Goal: Task Accomplishment & Management: Manage account settings

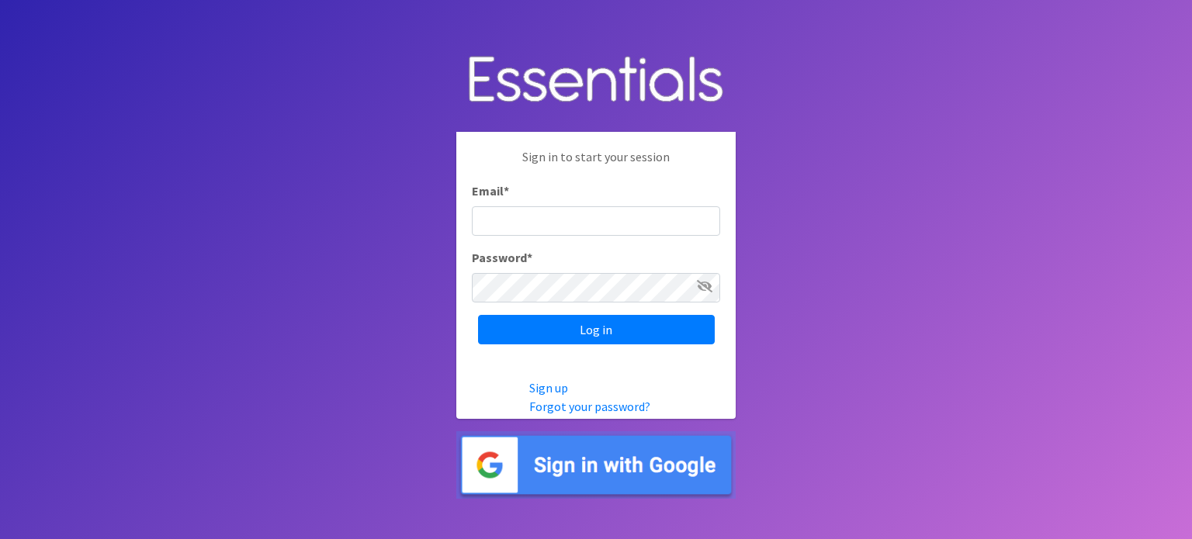
type input "A"
type input "[EMAIL_ADDRESS][DOMAIN_NAME]"
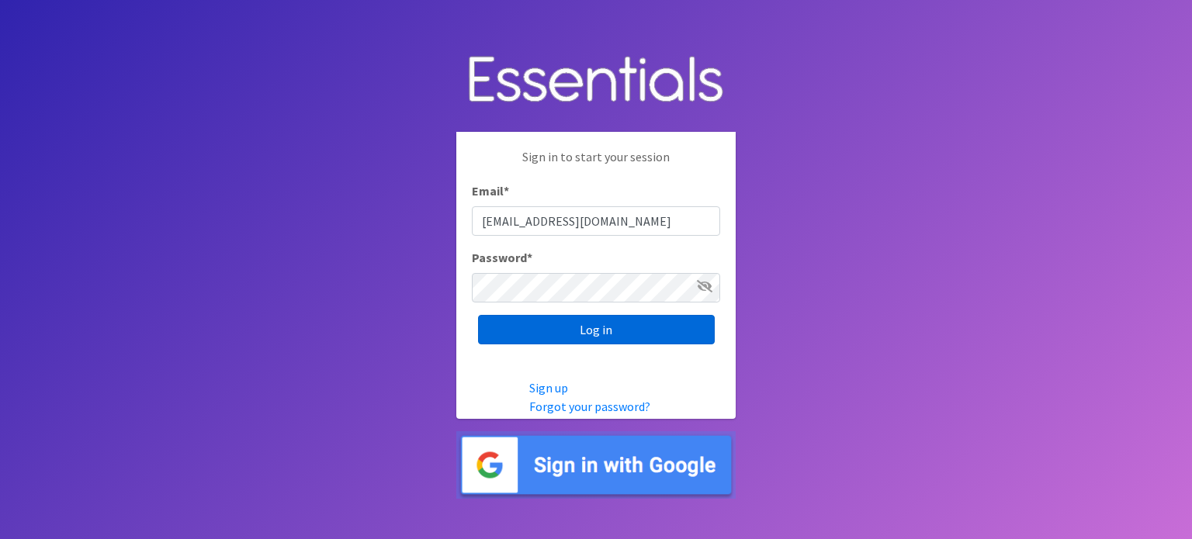
click at [543, 323] on input "Log in" at bounding box center [596, 329] width 237 height 29
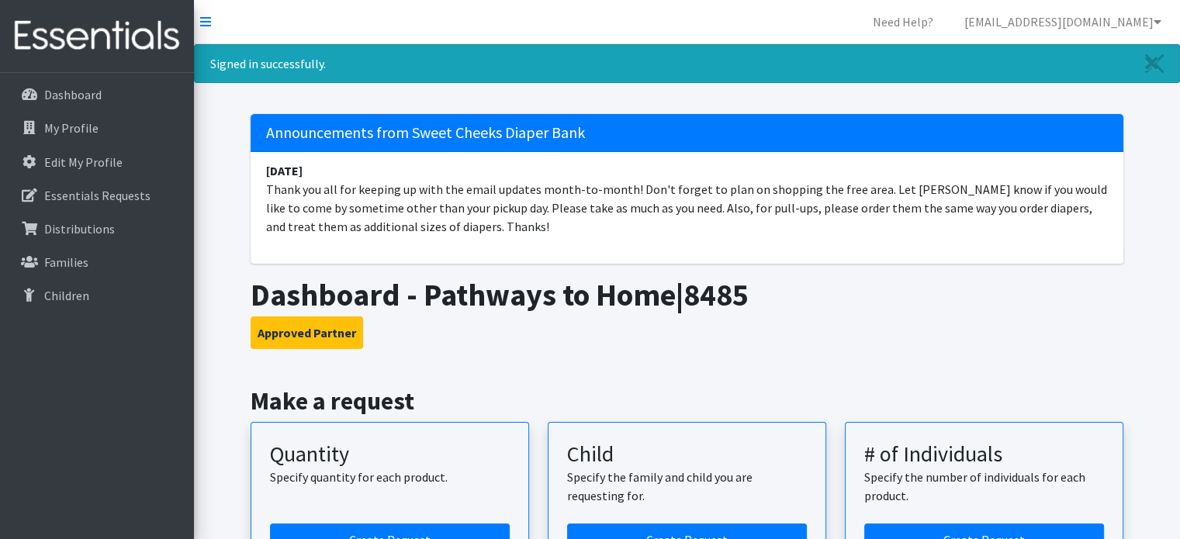
click at [211, 22] on nav "Need Help? aslone@pathwayscincy.org My Co-Workers My Profile Logout" at bounding box center [687, 22] width 986 height 44
click at [206, 23] on icon at bounding box center [205, 22] width 11 height 12
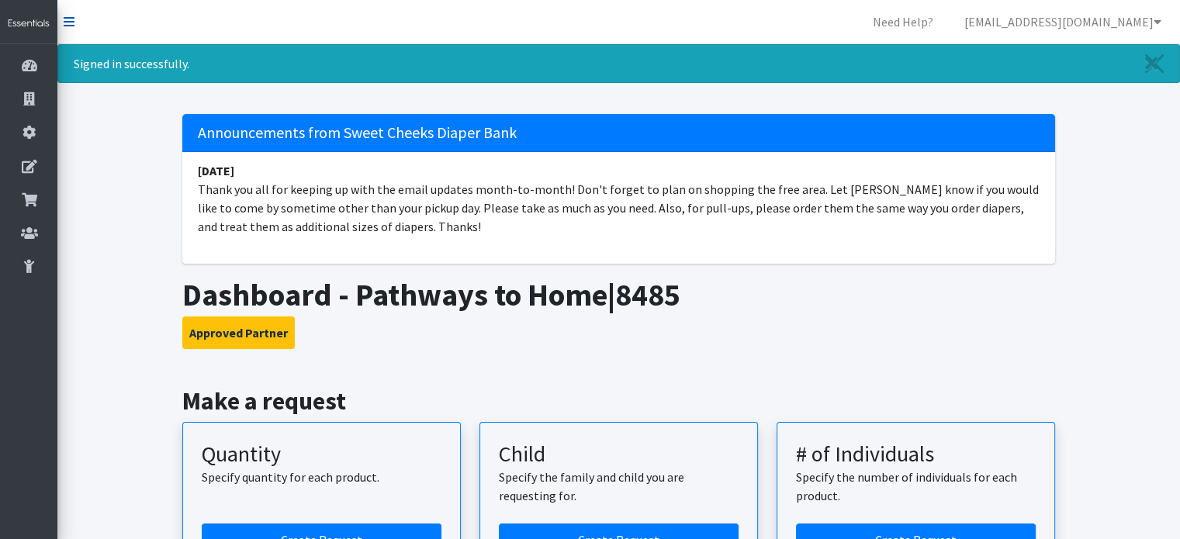
click at [72, 21] on icon at bounding box center [69, 22] width 11 height 12
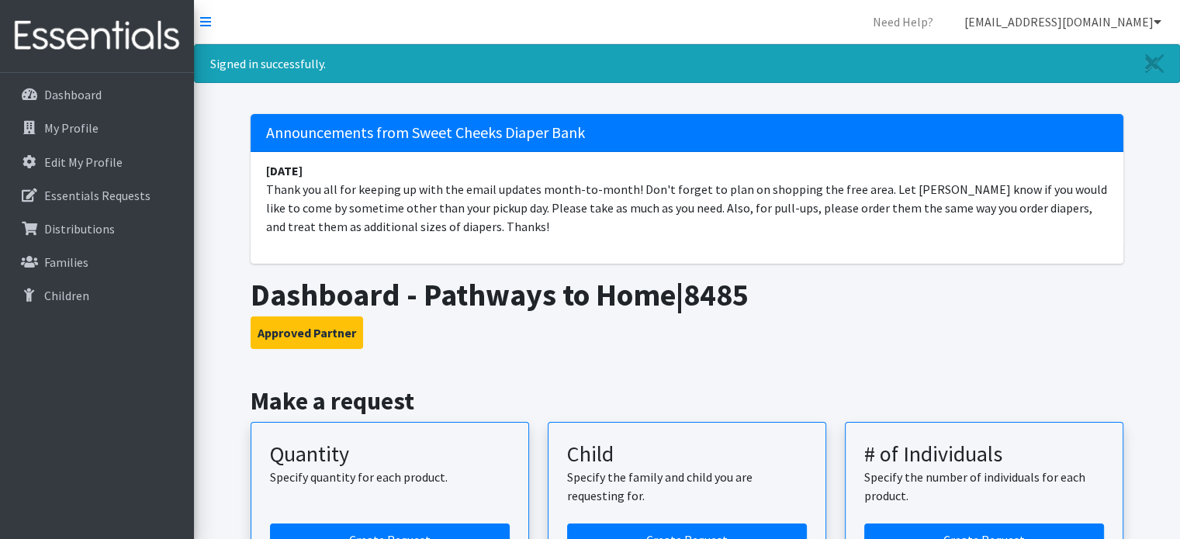
click at [1158, 16] on icon at bounding box center [1158, 22] width 8 height 12
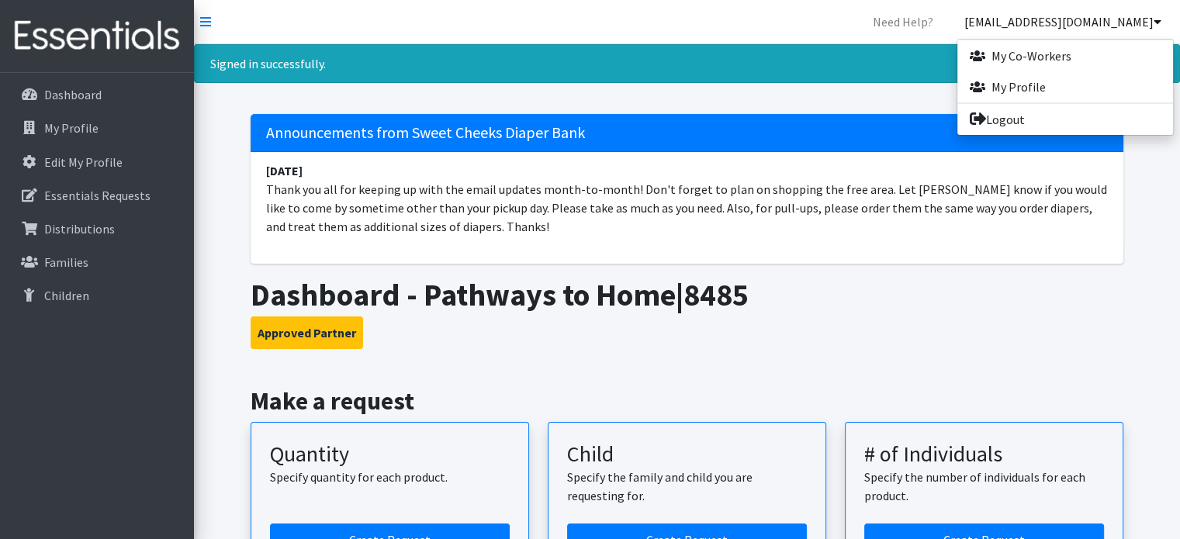
click at [62, 379] on div "Dashboard My Profile Edit My Profile Essentials Requests Distributions Families…" at bounding box center [97, 320] width 194 height 495
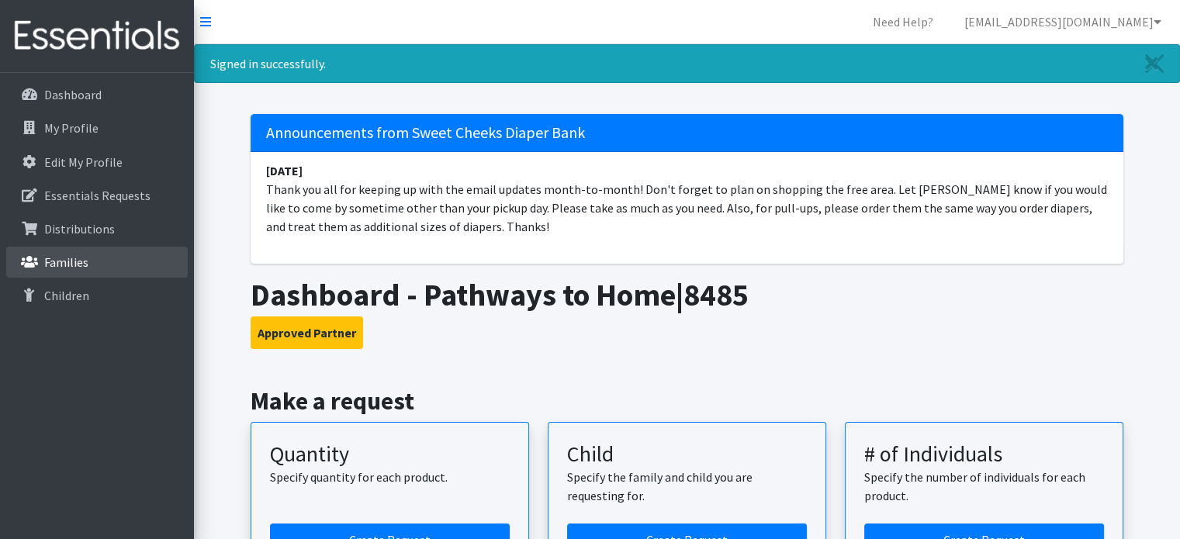
click at [73, 261] on p "Families" at bounding box center [66, 263] width 44 height 16
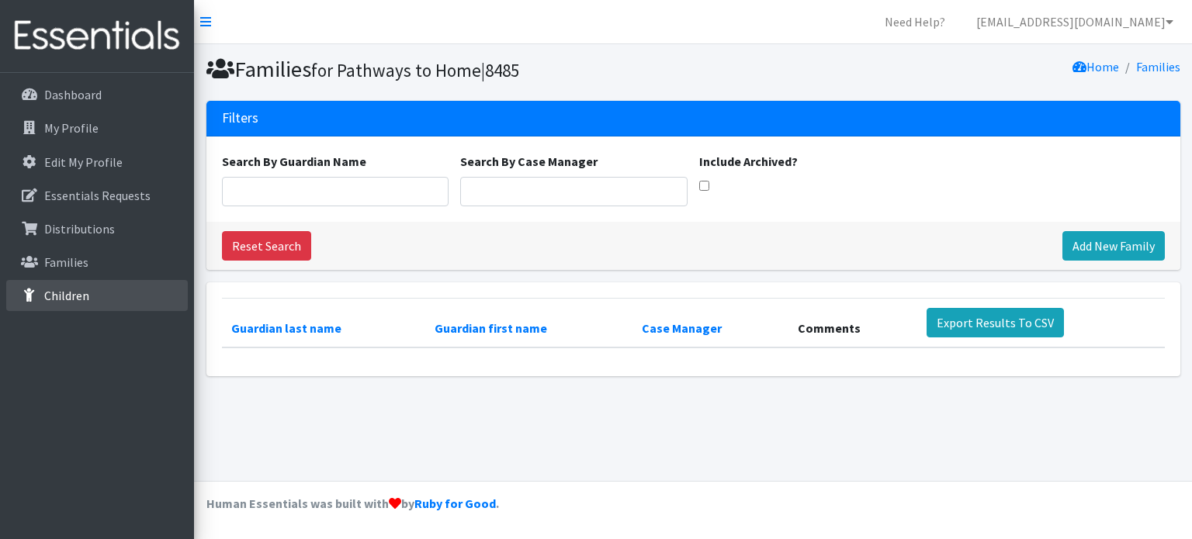
click at [75, 296] on p "Children" at bounding box center [66, 296] width 45 height 16
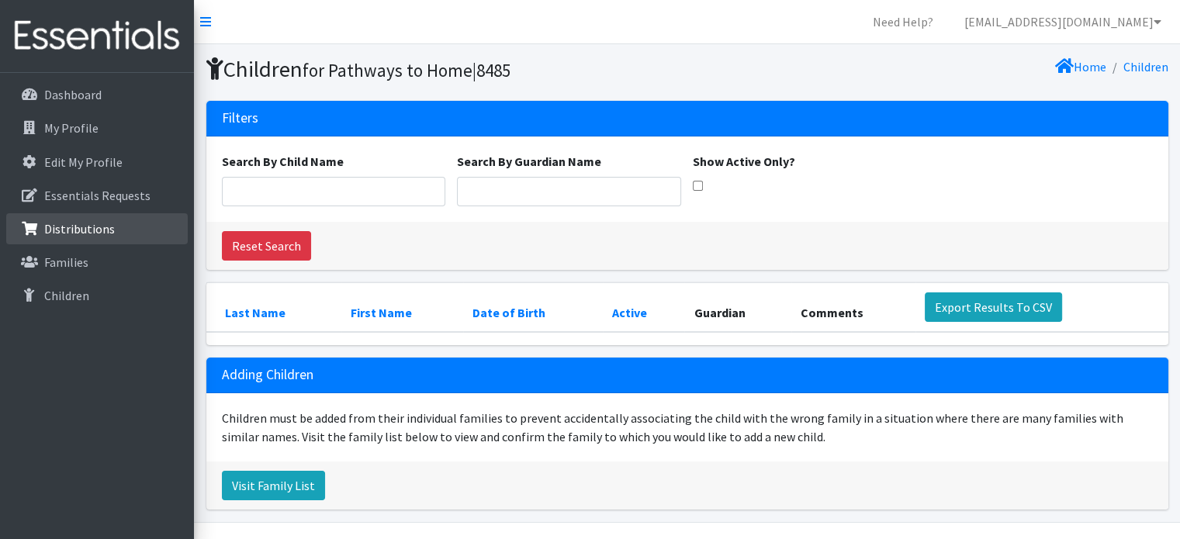
click at [61, 220] on link "Distributions" at bounding box center [97, 228] width 182 height 31
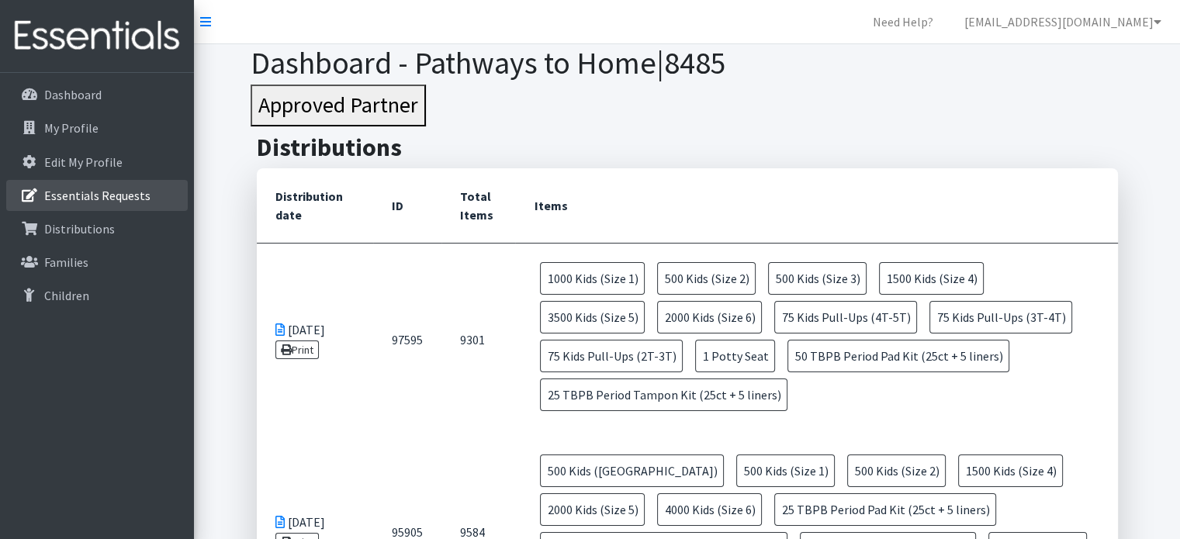
click at [68, 196] on p "Essentials Requests" at bounding box center [97, 196] width 106 height 16
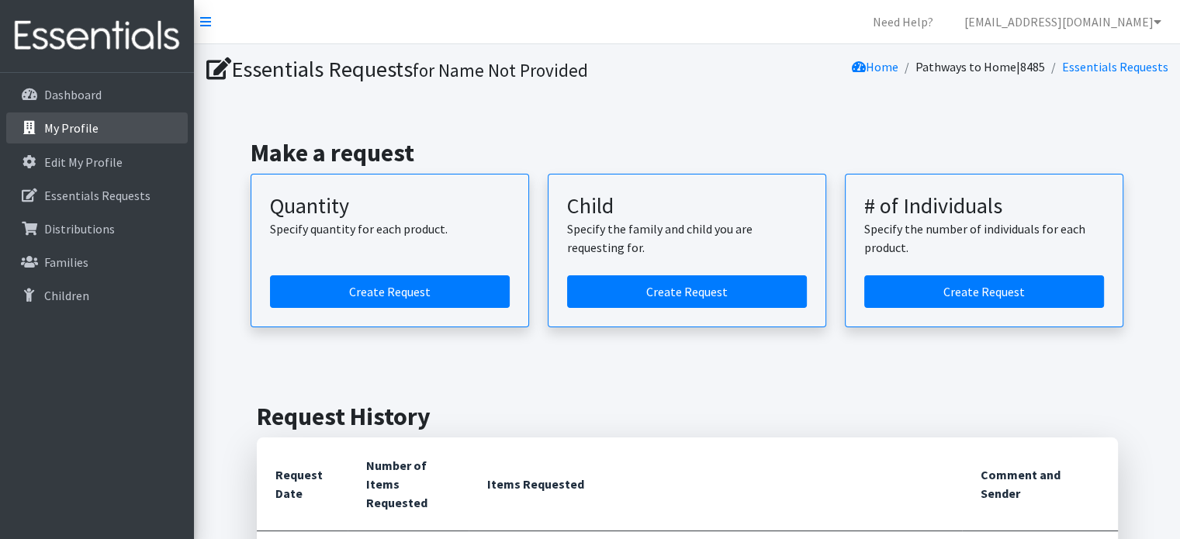
click at [78, 130] on p "My Profile" at bounding box center [71, 128] width 54 height 16
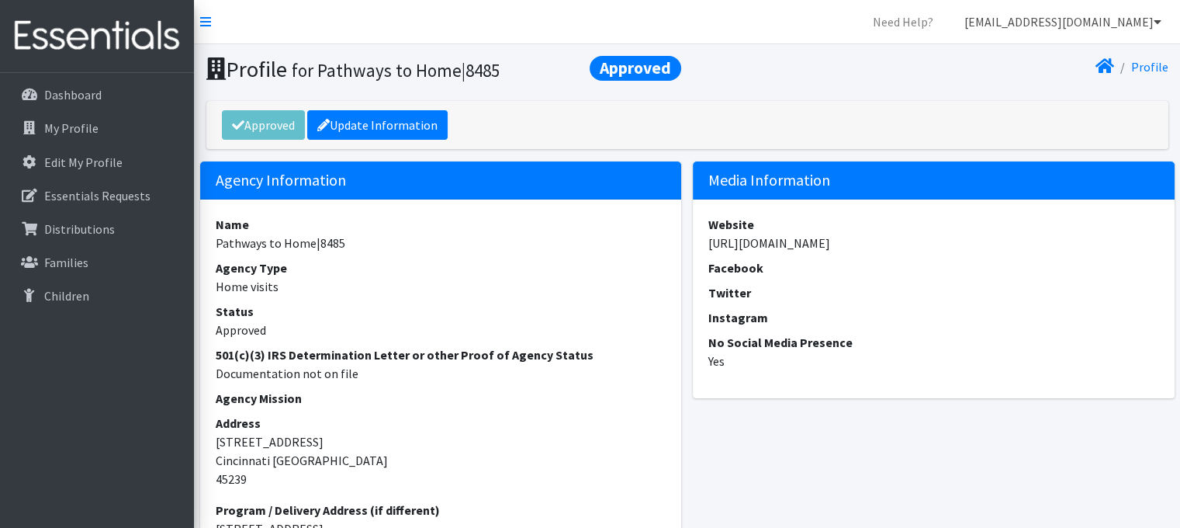
click at [1086, 19] on link "[EMAIL_ADDRESS][DOMAIN_NAME]" at bounding box center [1063, 21] width 222 height 31
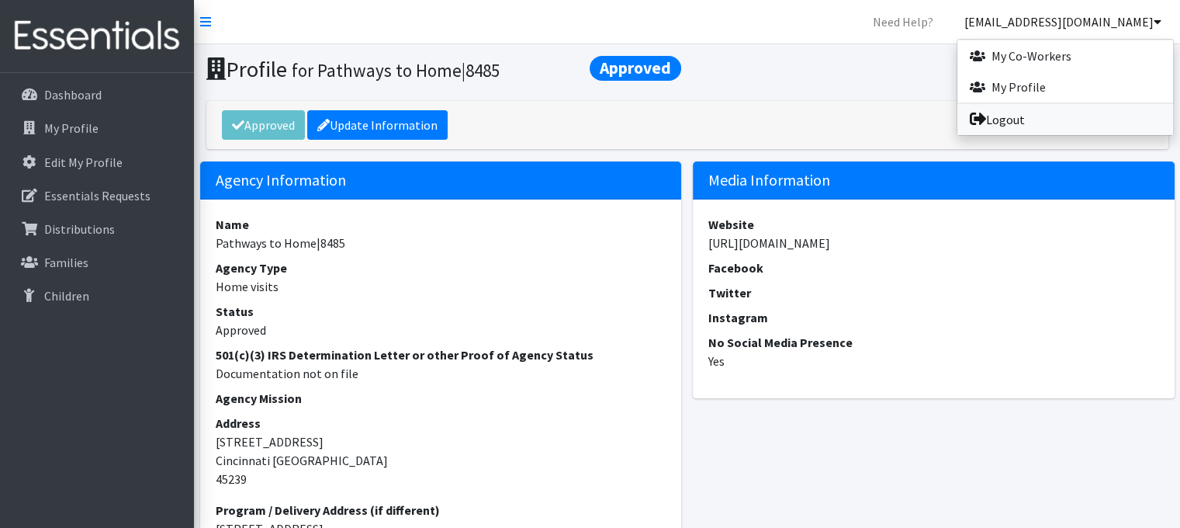
click at [1018, 112] on link "Logout" at bounding box center [1066, 119] width 216 height 31
